Goal: Task Accomplishment & Management: Use online tool/utility

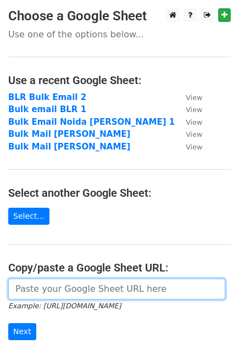
click at [38, 295] on input "url" at bounding box center [116, 289] width 217 height 21
paste input "https://docs.google.com/spreadsheets/d/1OXlWC3C0X5hewNbvxxjvXeFZawW-4eUW6HpIILq…"
type input "https://docs.google.com/spreadsheets/d/1OXlWC3C0X5hewNbvxxjvXeFZawW-4eUW6HpIILq…"
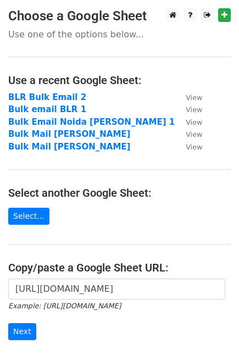
scroll to position [0, 0]
click at [24, 339] on input "Next" at bounding box center [22, 331] width 28 height 17
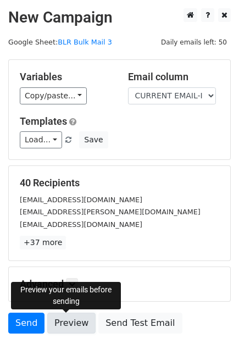
click at [62, 322] on link "Preview" at bounding box center [71, 323] width 48 height 21
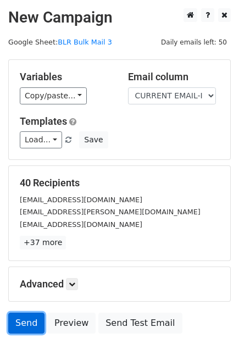
click at [26, 325] on link "Send" at bounding box center [26, 323] width 36 height 21
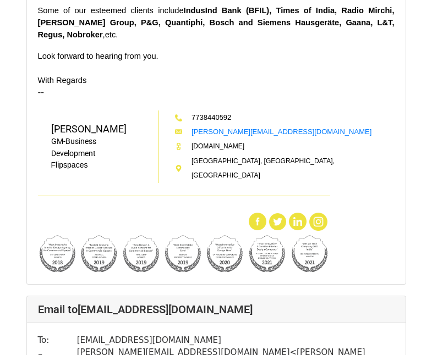
scroll to position [1533, 0]
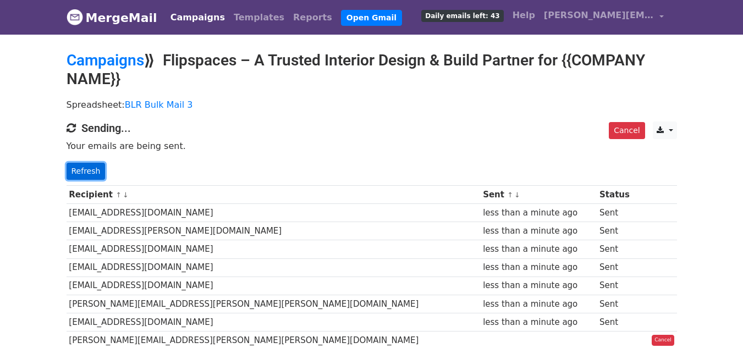
click at [68, 173] on link "Refresh" at bounding box center [86, 171] width 39 height 17
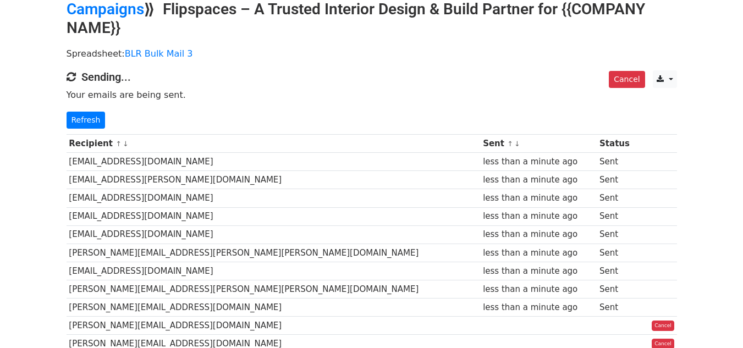
scroll to position [51, 0]
click at [79, 120] on link "Refresh" at bounding box center [86, 120] width 39 height 17
